Goal: Transaction & Acquisition: Purchase product/service

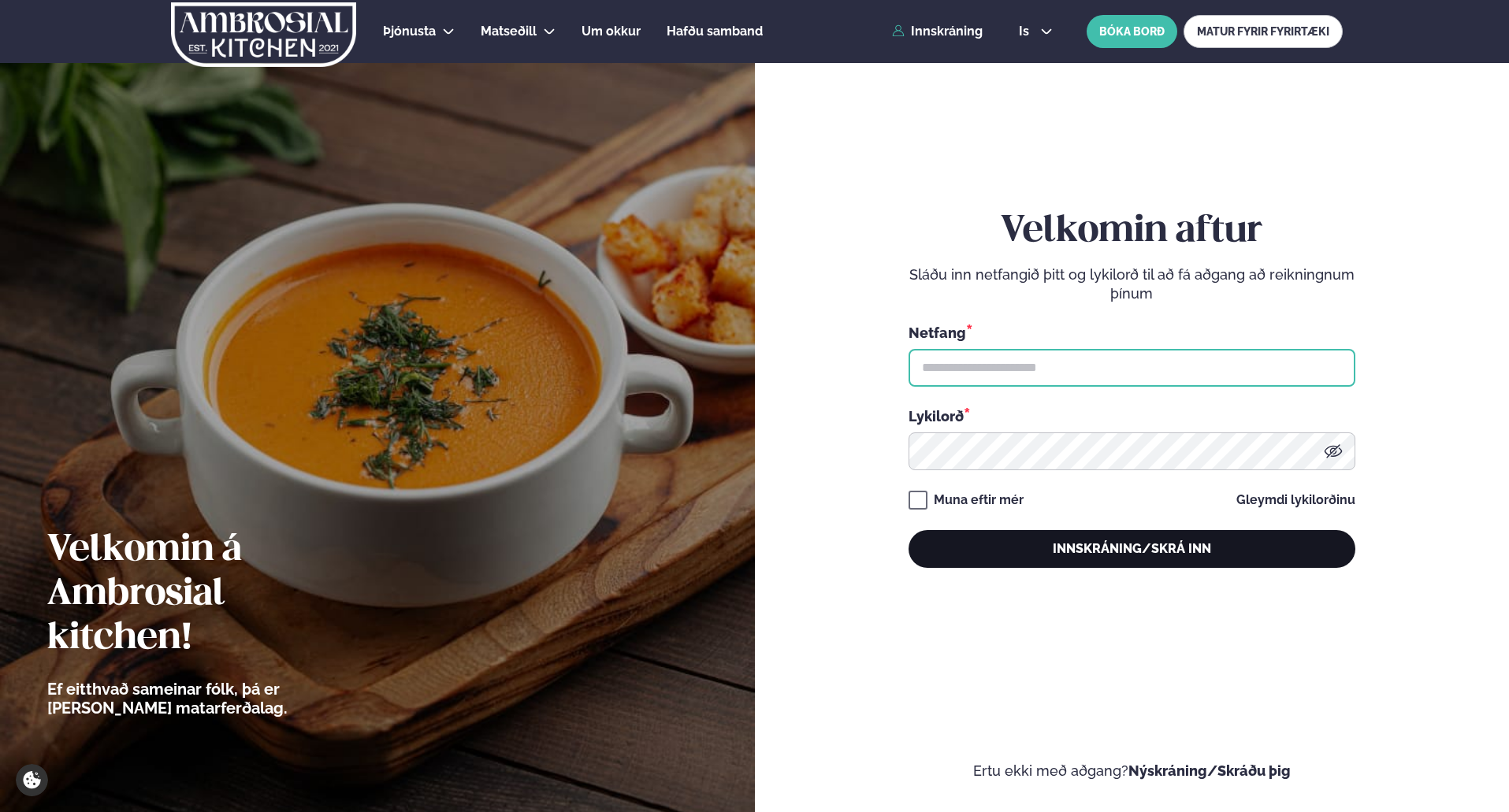
type input "**********"
click at [1124, 556] on button "Innskráning/Skrá inn" at bounding box center [1132, 549] width 447 height 38
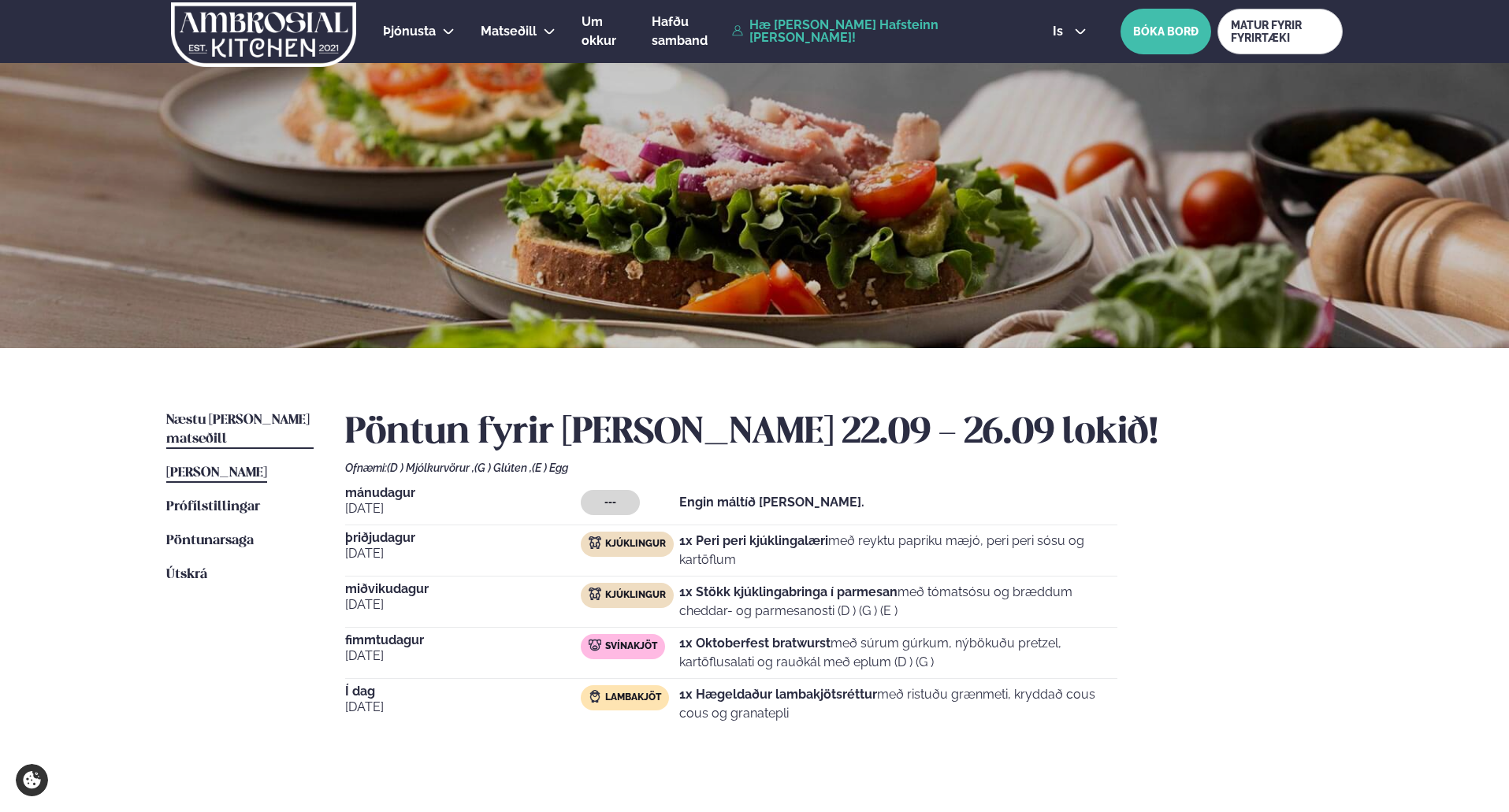
click at [237, 416] on span "Næstu [PERSON_NAME] matseðill" at bounding box center [238, 430] width 143 height 33
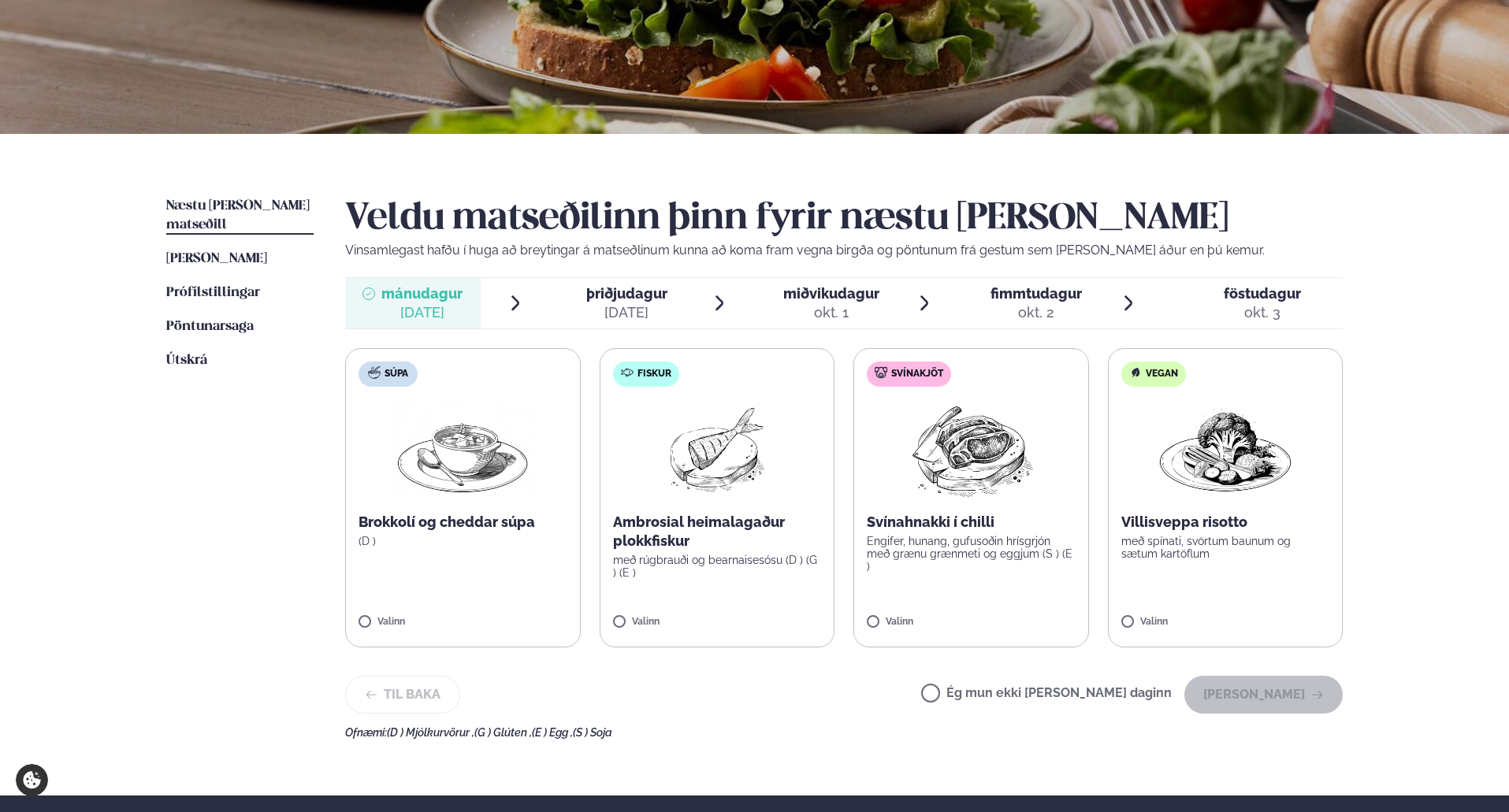
scroll to position [237, 0]
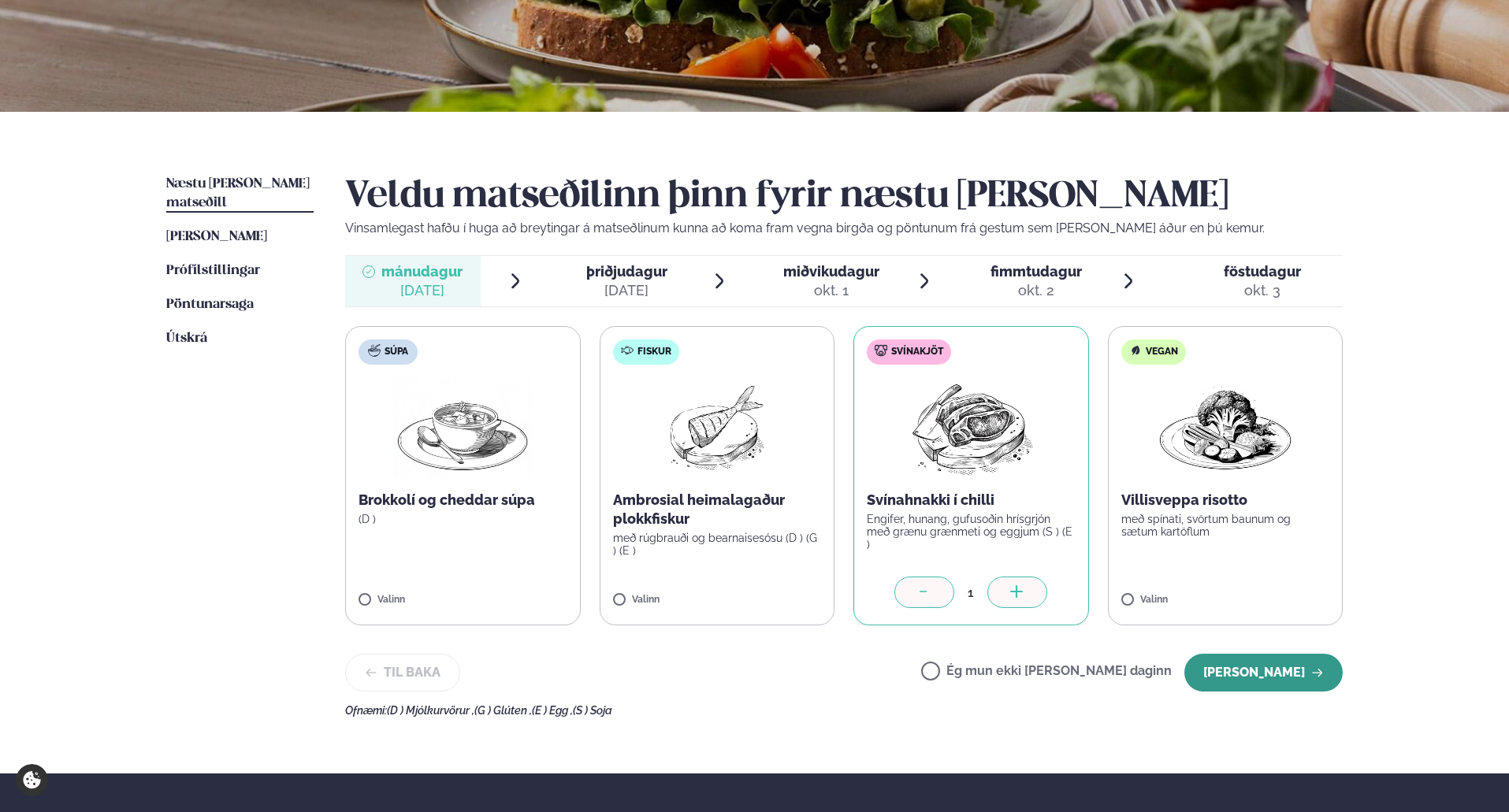
click at [1274, 668] on button "[PERSON_NAME]" at bounding box center [1263, 672] width 159 height 38
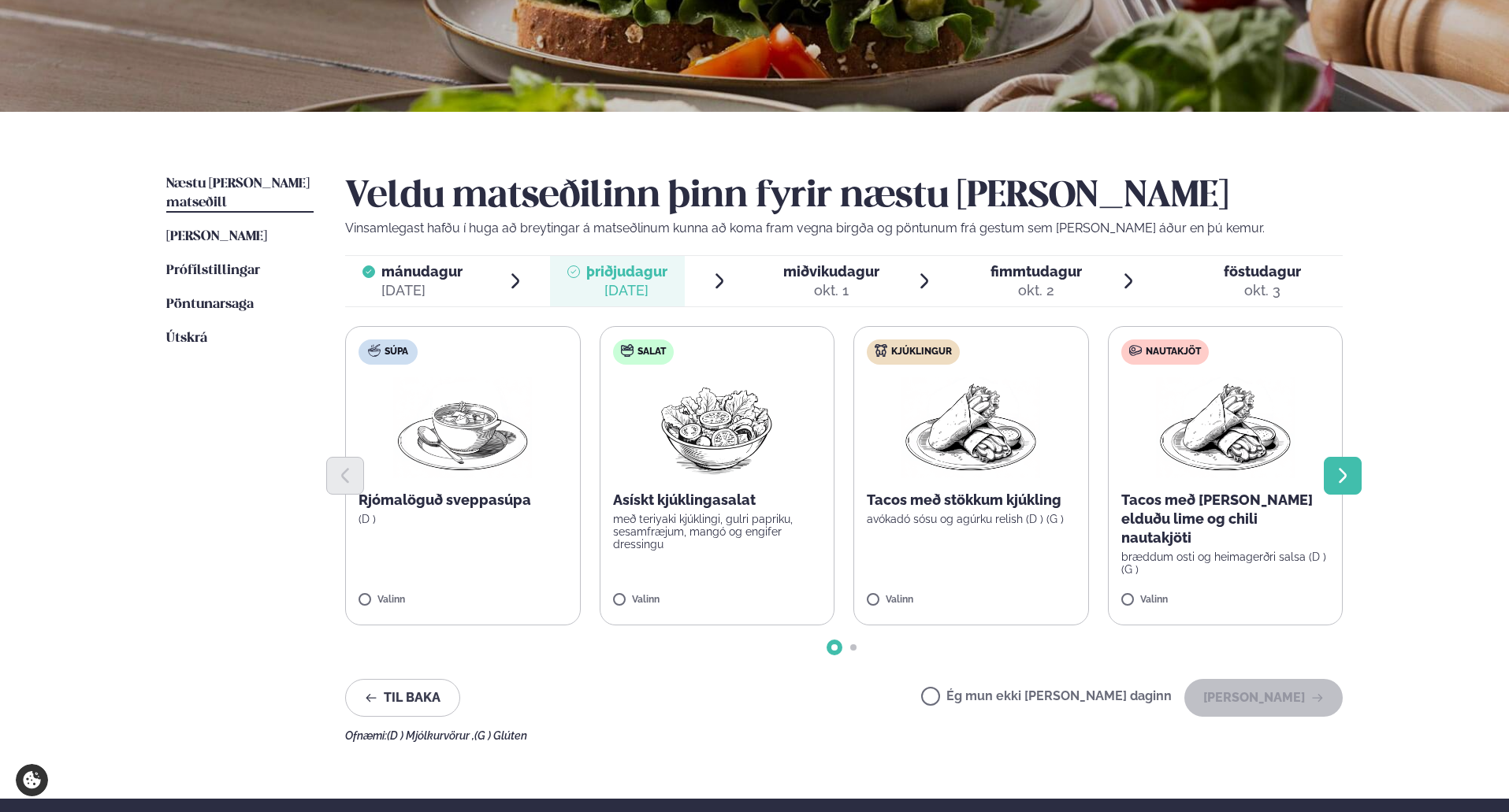
click at [1346, 479] on icon "Next slide" at bounding box center [1343, 476] width 19 height 19
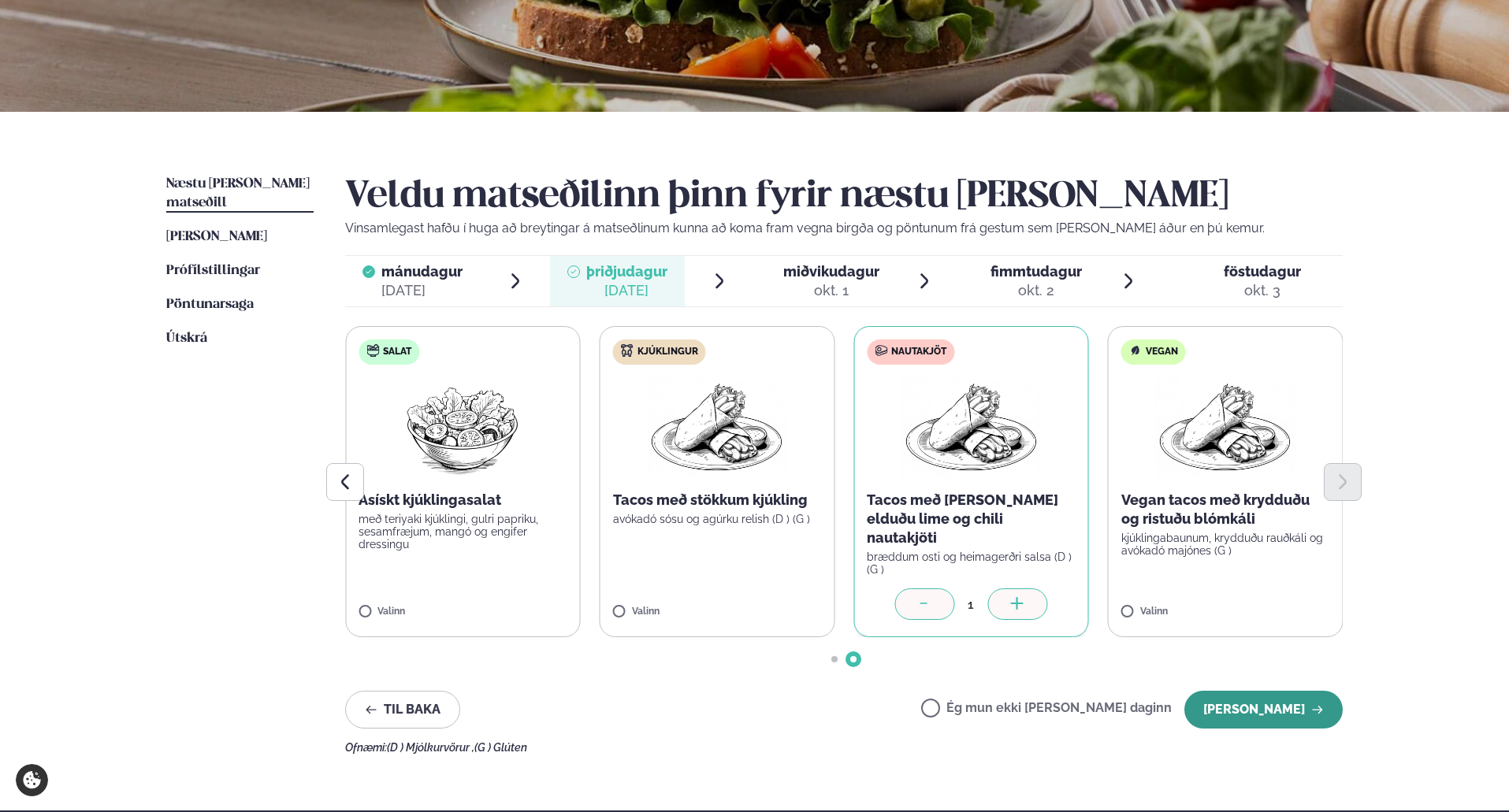
click at [1271, 697] on button "[PERSON_NAME]" at bounding box center [1263, 709] width 159 height 38
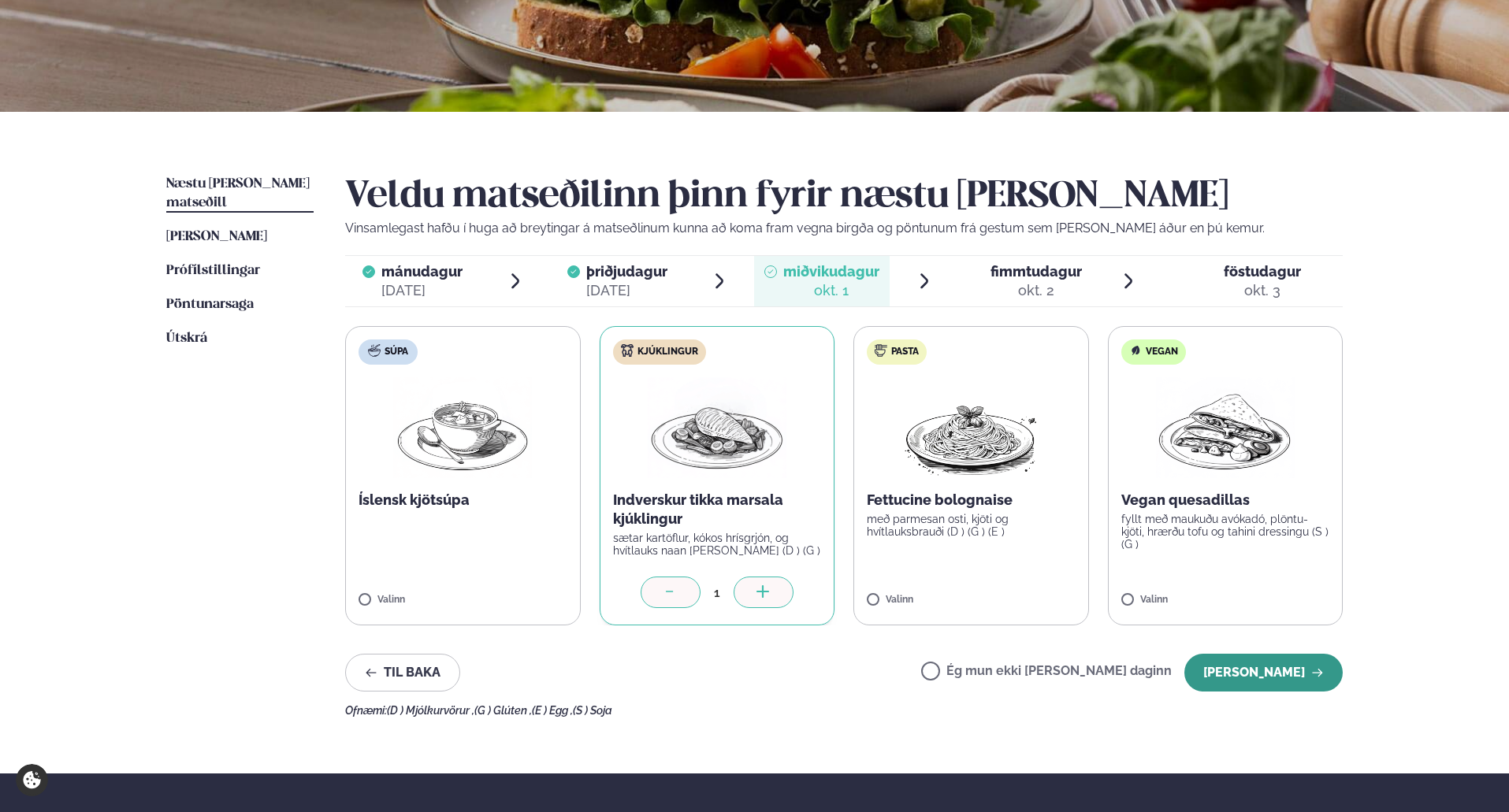
click at [1273, 668] on button "[PERSON_NAME]" at bounding box center [1263, 672] width 159 height 38
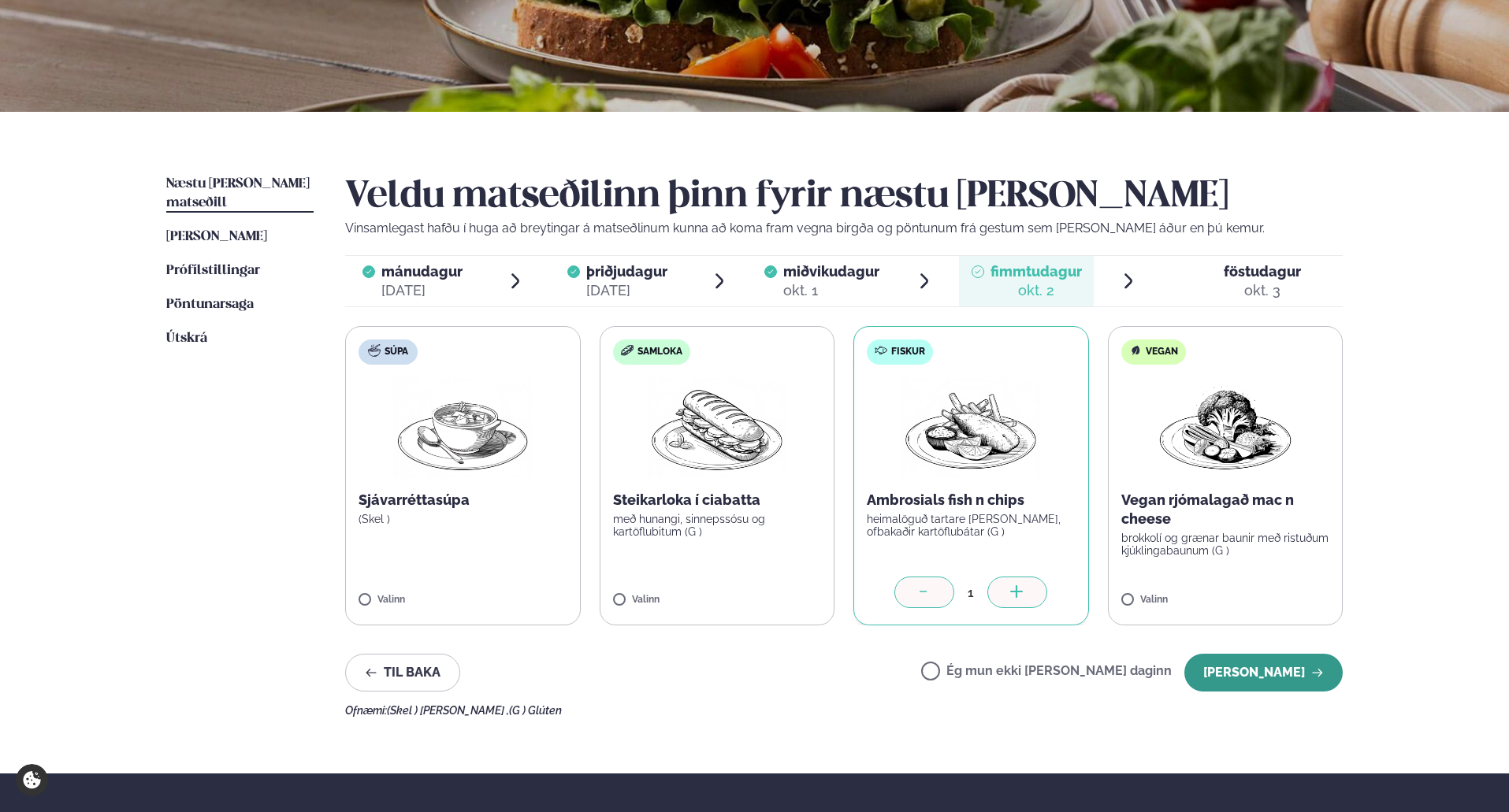
click at [1272, 671] on button "[PERSON_NAME]" at bounding box center [1263, 672] width 159 height 38
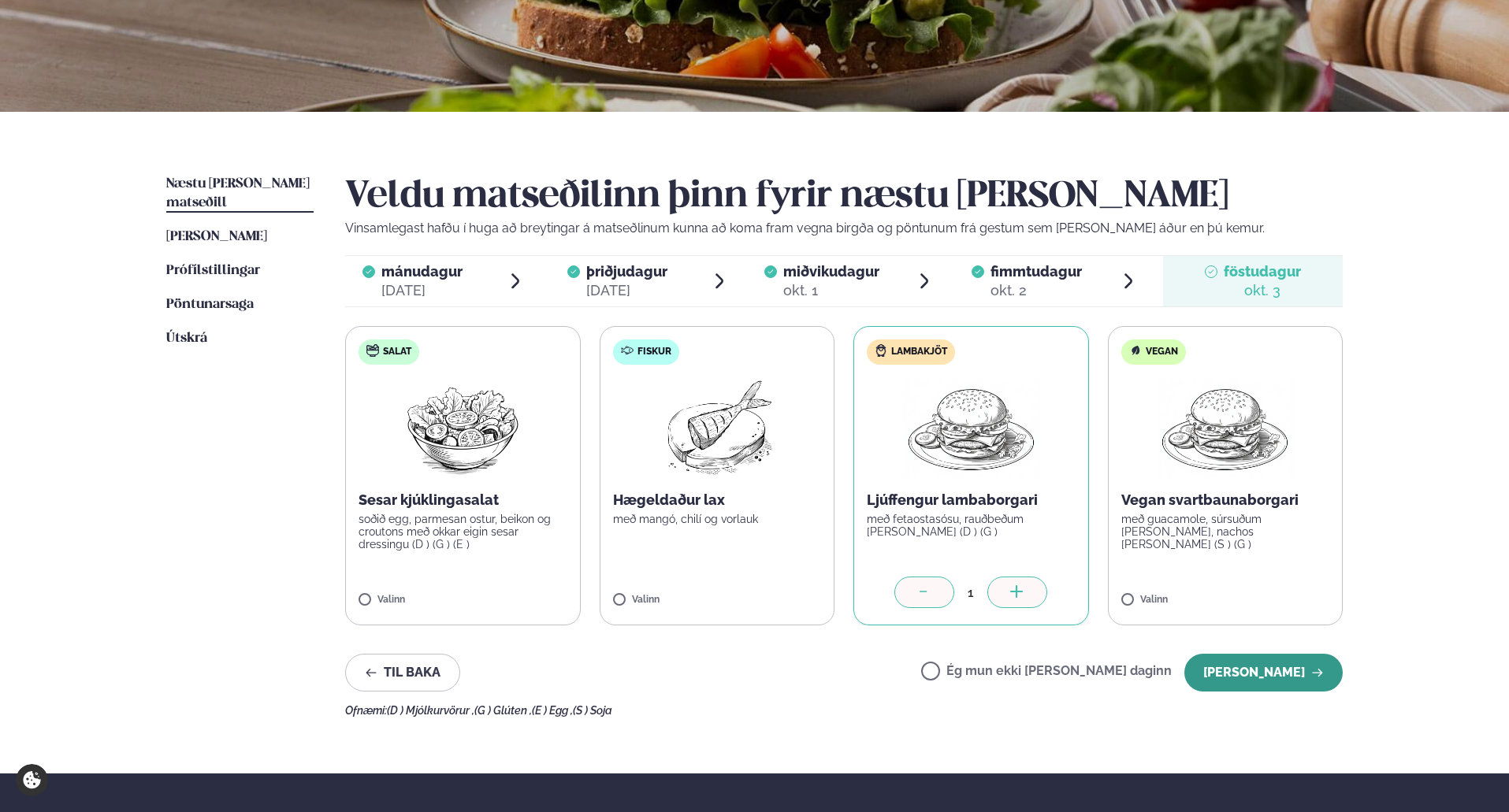
click at [1285, 679] on button "[PERSON_NAME]" at bounding box center [1263, 672] width 159 height 38
